Goal: Task Accomplishment & Management: Manage account settings

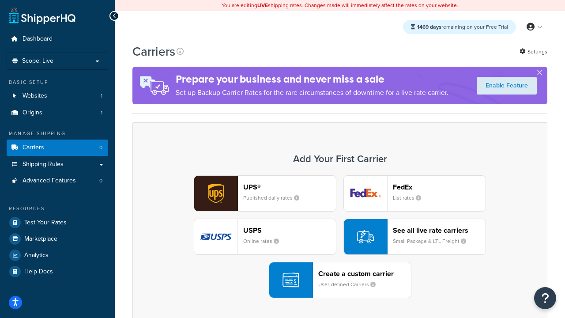
click at [340, 237] on div "UPS® Published daily rates FedEx List rates USPS Online rates See all live rate…" at bounding box center [340, 236] width 396 height 123
click at [439, 187] on header "FedEx" at bounding box center [439, 187] width 93 height 8
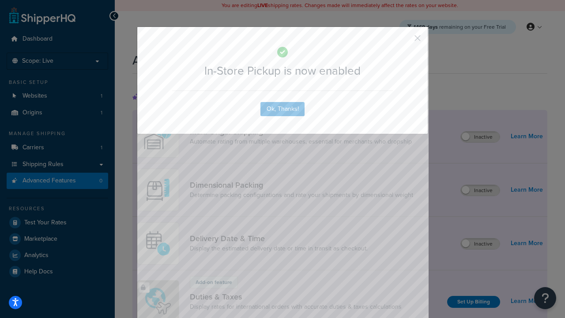
scroll to position [287, 0]
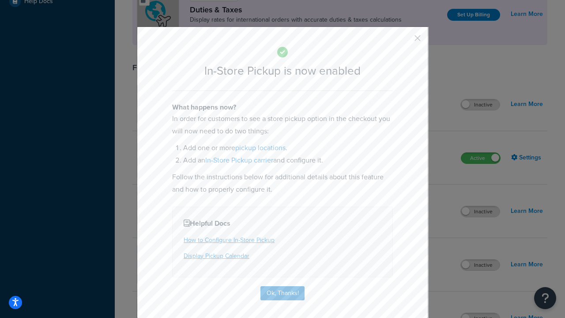
click at [404, 41] on button "button" at bounding box center [404, 41] width 2 height 2
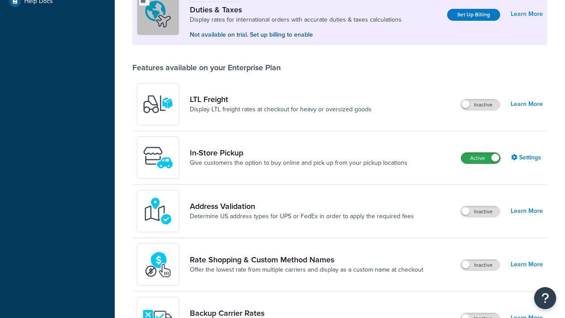
scroll to position [270, 0]
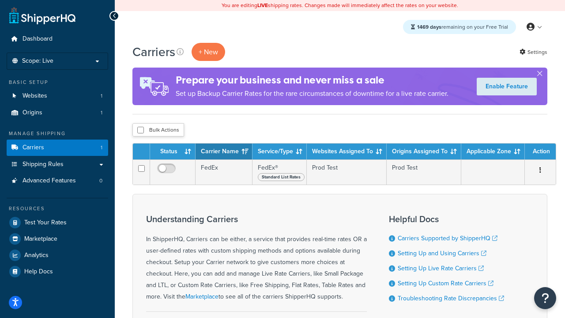
click at [140, 131] on input "checkbox" at bounding box center [140, 130] width 7 height 7
checkbox input "true"
click at [0, 0] on button "Delete" at bounding box center [0, 0] width 0 height 0
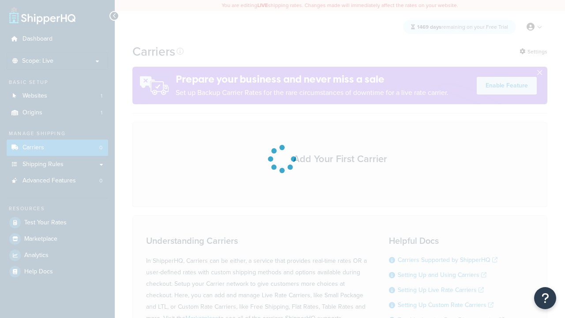
scroll to position [78, 0]
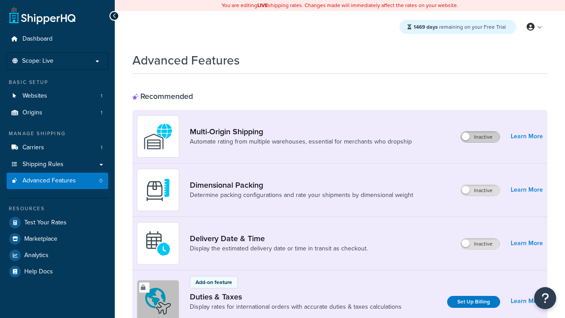
click at [480, 137] on label "Inactive" at bounding box center [480, 136] width 39 height 11
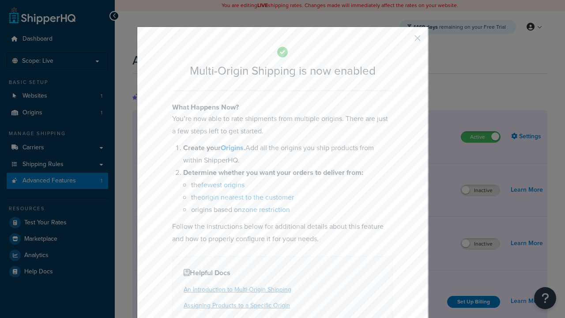
click at [404, 41] on button "button" at bounding box center [404, 41] width 2 height 2
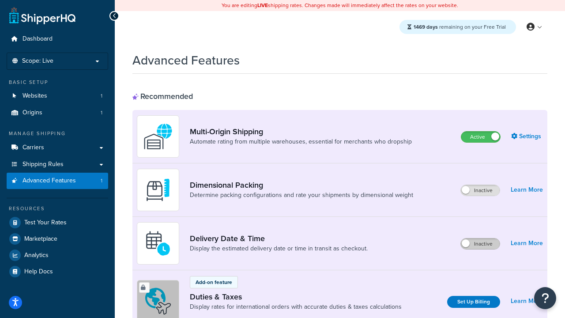
click at [480, 244] on label "Inactive" at bounding box center [480, 243] width 39 height 11
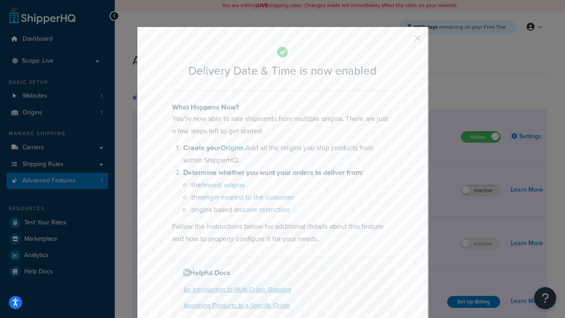
click at [404, 41] on button "button" at bounding box center [404, 41] width 2 height 2
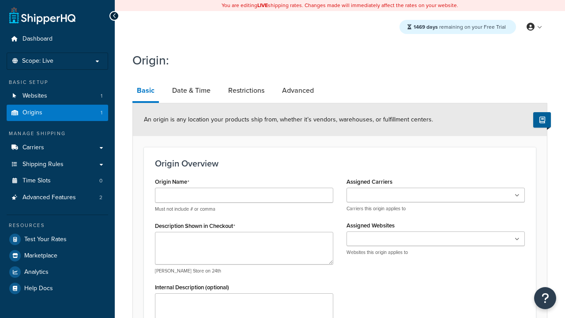
click at [145, 92] on link "Basic" at bounding box center [145, 91] width 26 height 23
click at [191, 91] on link "Date & Time" at bounding box center [191, 90] width 47 height 21
type input "Austin"
type textarea "Austin"
type input "Test Street"
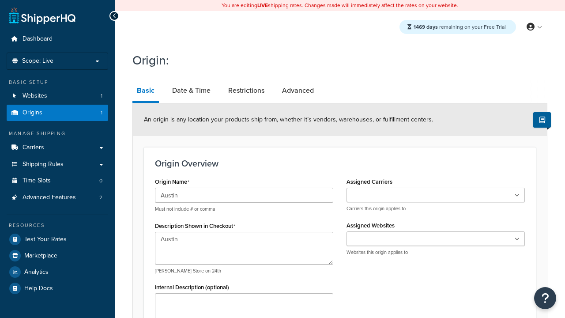
type input "Austin"
select select "43"
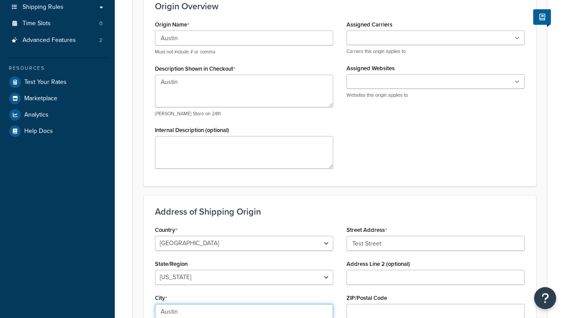
type input "Austin"
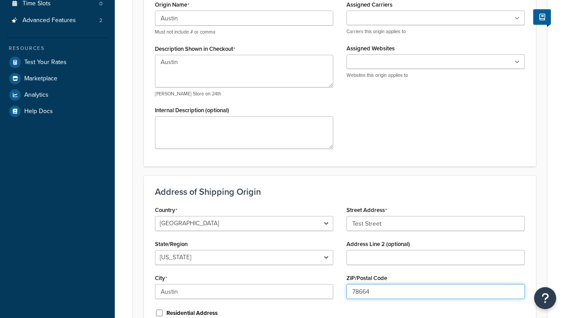
scroll to position [0, 0]
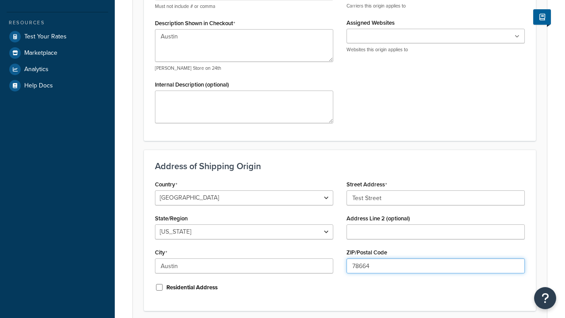
type input "78664"
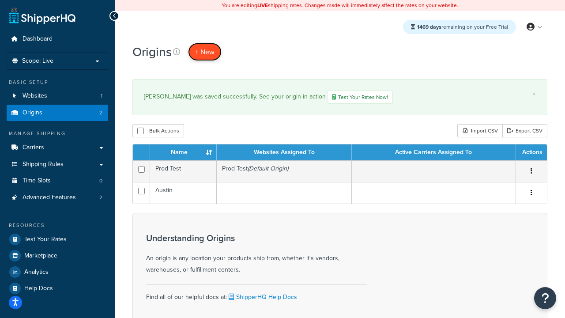
click at [204, 52] on span "+ New" at bounding box center [204, 52] width 19 height 10
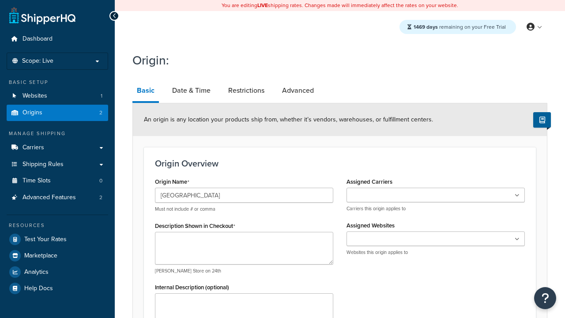
type input "Georgetown"
type textarea "Georgetown"
type input "Test Street"
type input "Austin"
select select "43"
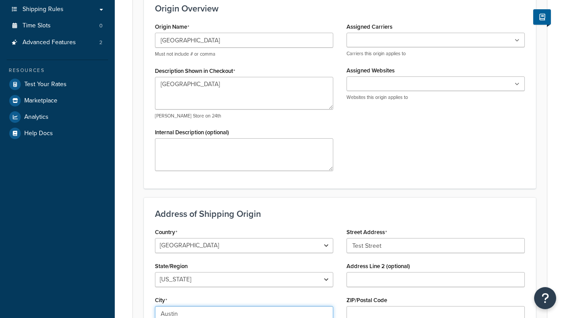
type input "Austin"
type input "78664"
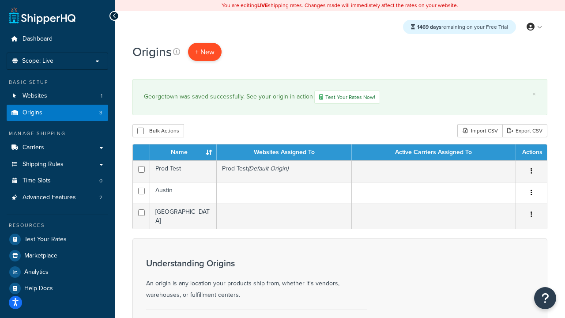
click at [204, 52] on span "+ New" at bounding box center [204, 52] width 19 height 10
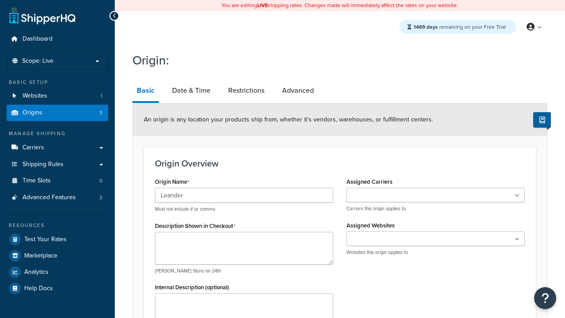
type input "Leander"
type textarea "Leander"
type input "Test Street"
type input "Austin"
select select "43"
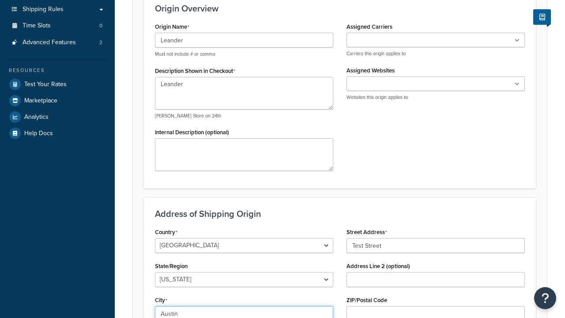
type input "Austin"
type input "78664"
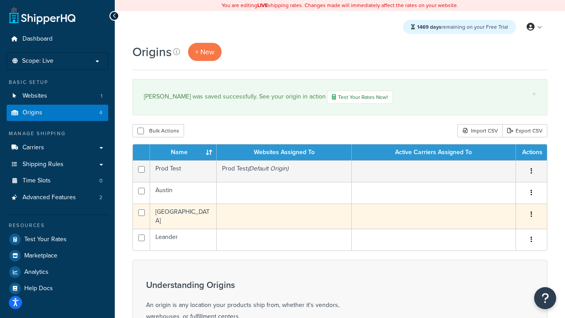
click at [531, 216] on icon "button" at bounding box center [531, 214] width 2 height 6
click at [0, 0] on link "Edit" at bounding box center [0, 0] width 0 height 0
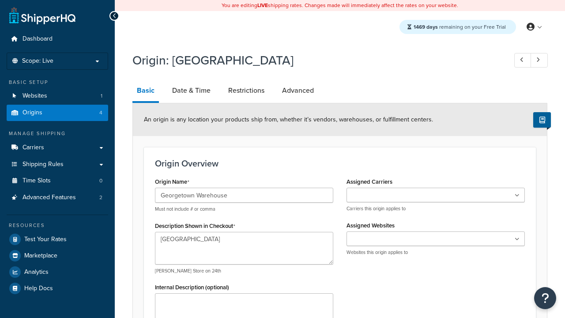
select select "43"
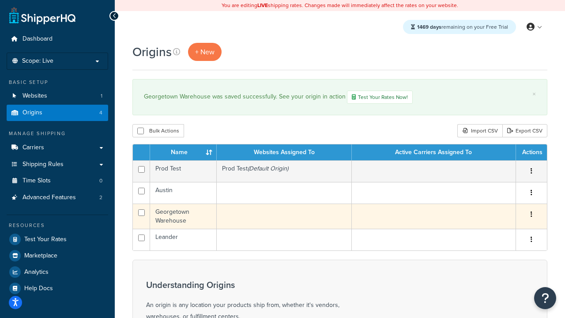
click at [531, 216] on icon "button" at bounding box center [531, 214] width 2 height 6
click at [0, 0] on link "Delete" at bounding box center [0, 0] width 0 height 0
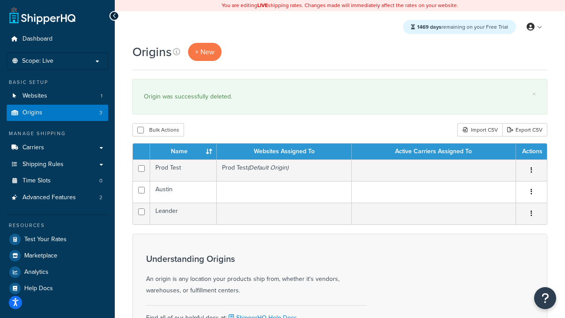
click at [531, 214] on icon "button" at bounding box center [531, 213] width 2 height 6
click at [0, 0] on link "Duplicate" at bounding box center [0, 0] width 0 height 0
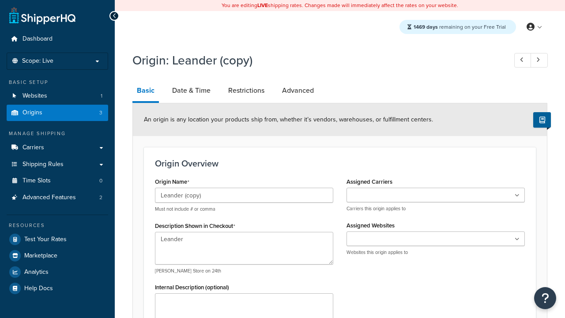
select select "43"
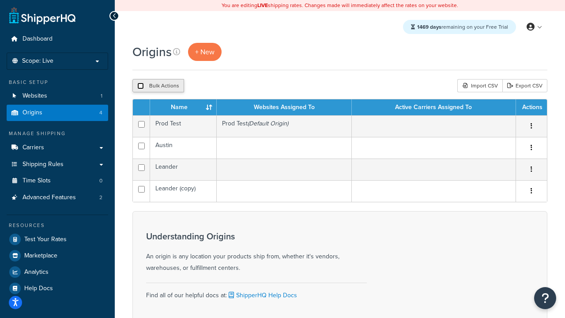
click at [140, 86] on input "checkbox" at bounding box center [140, 85] width 7 height 7
checkbox input "true"
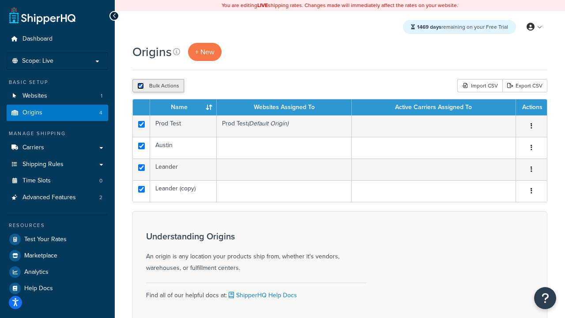
checkbox input "true"
click at [235, 86] on button "Delete" at bounding box center [235, 85] width 30 height 13
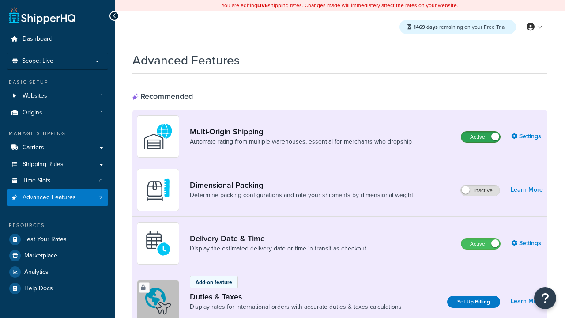
click at [480, 137] on label "Active" at bounding box center [480, 136] width 39 height 11
click at [480, 244] on label "Active" at bounding box center [480, 243] width 39 height 11
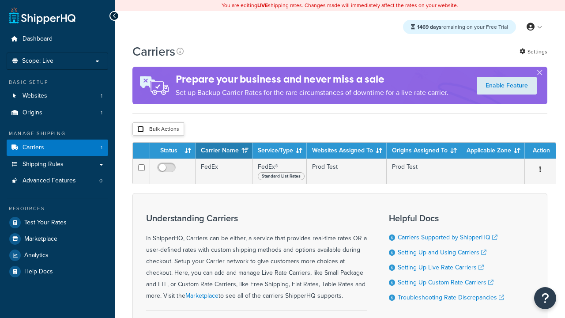
click at [140, 131] on input "checkbox" at bounding box center [140, 129] width 7 height 7
checkbox input "true"
click at [0, 0] on button "Delete" at bounding box center [0, 0] width 0 height 0
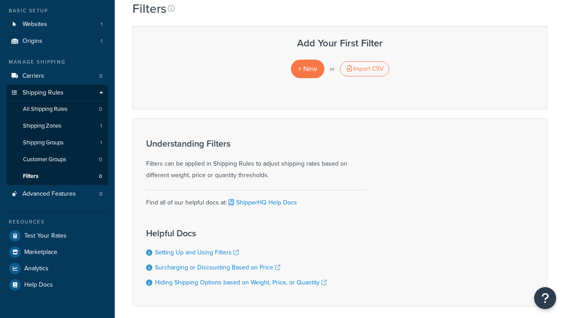
scroll to position [114, 0]
